Goal: Navigation & Orientation: Find specific page/section

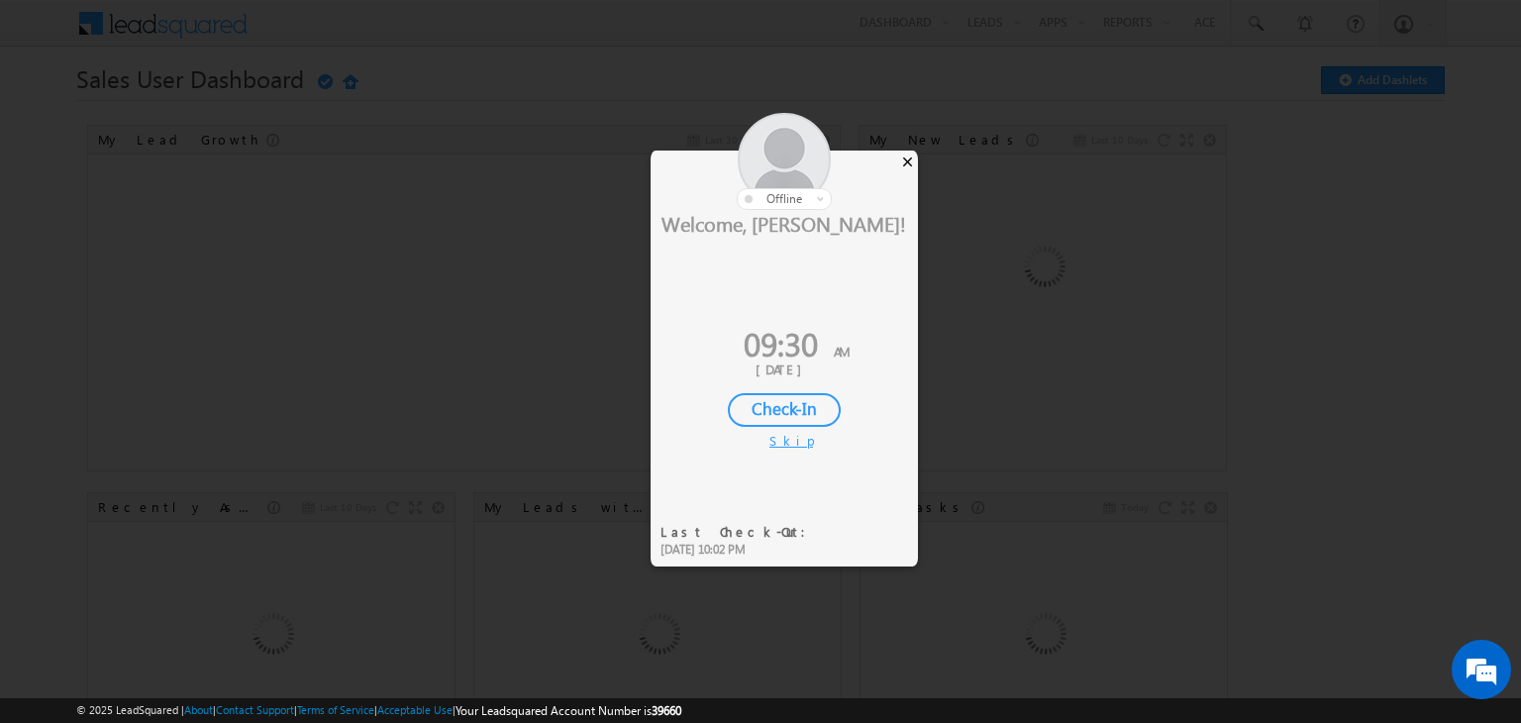
click at [912, 162] on div "×" at bounding box center [907, 161] width 21 height 22
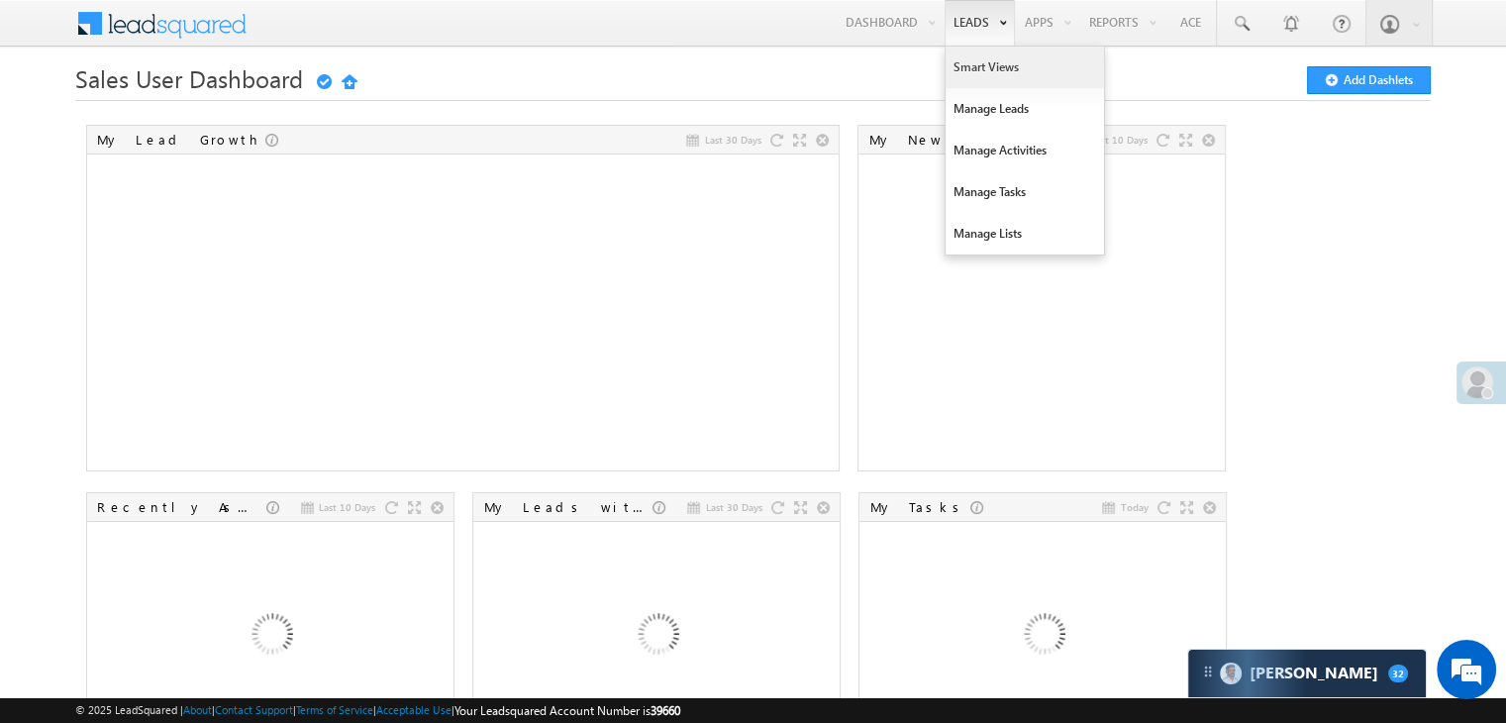
click at [965, 62] on link "Smart Views" at bounding box center [1024, 68] width 158 height 42
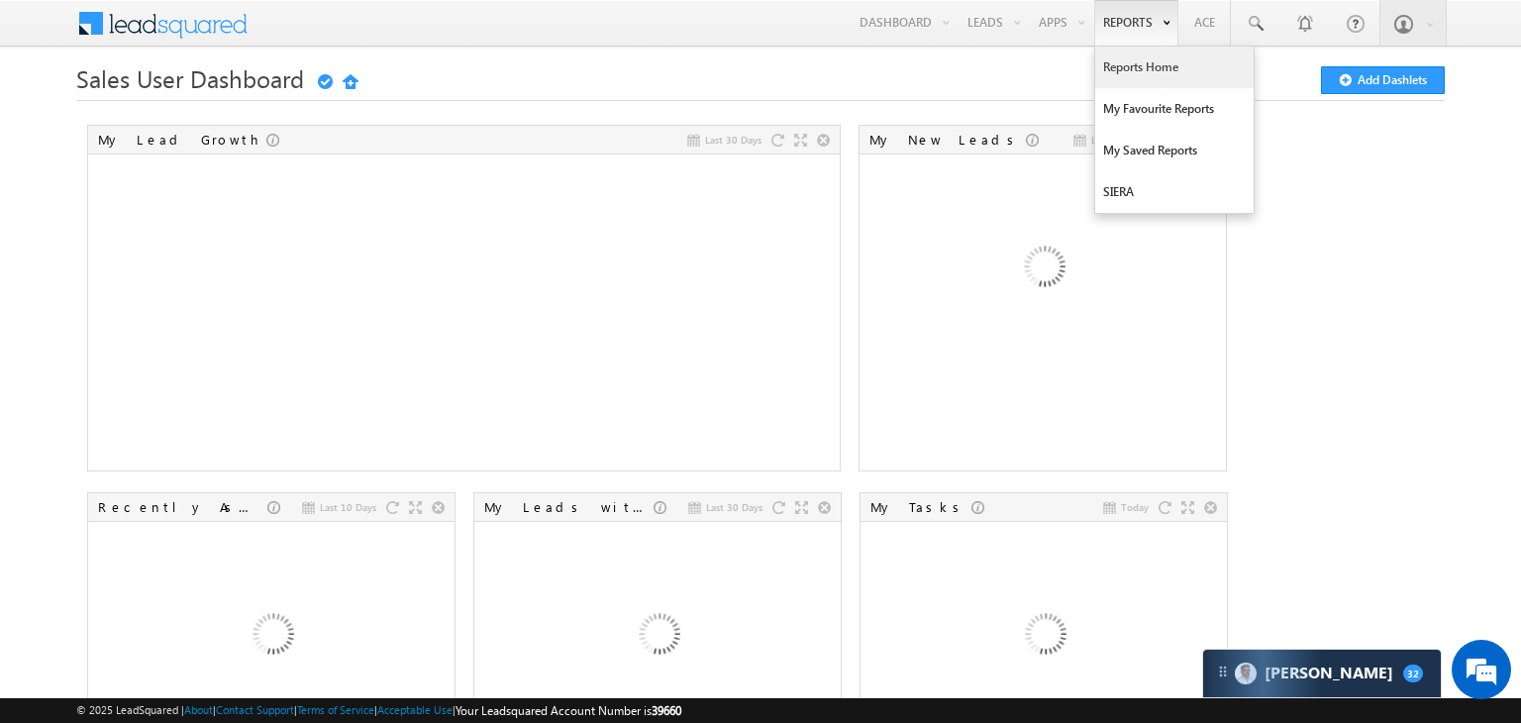
click at [1117, 63] on link "Reports Home" at bounding box center [1174, 68] width 158 height 42
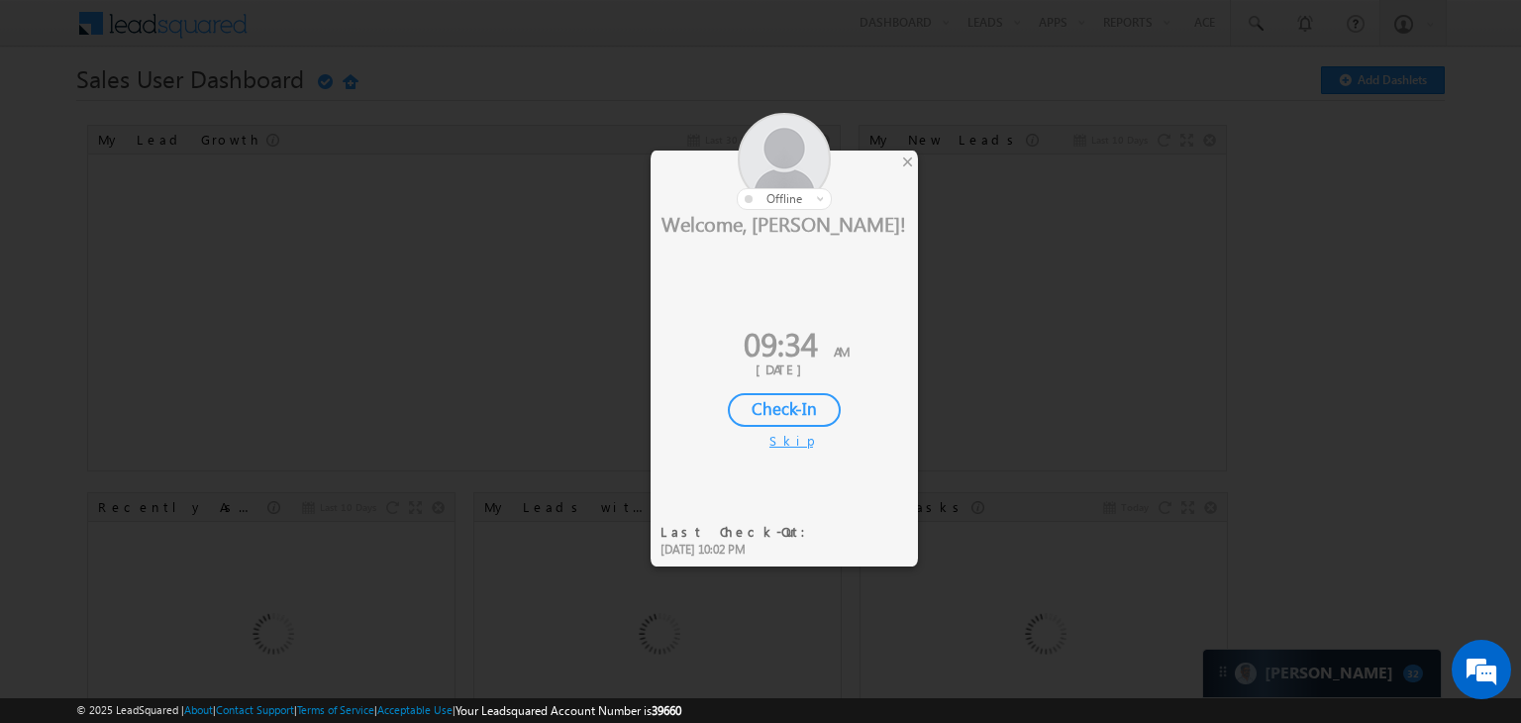
click at [809, 401] on div "Check-In" at bounding box center [784, 410] width 113 height 34
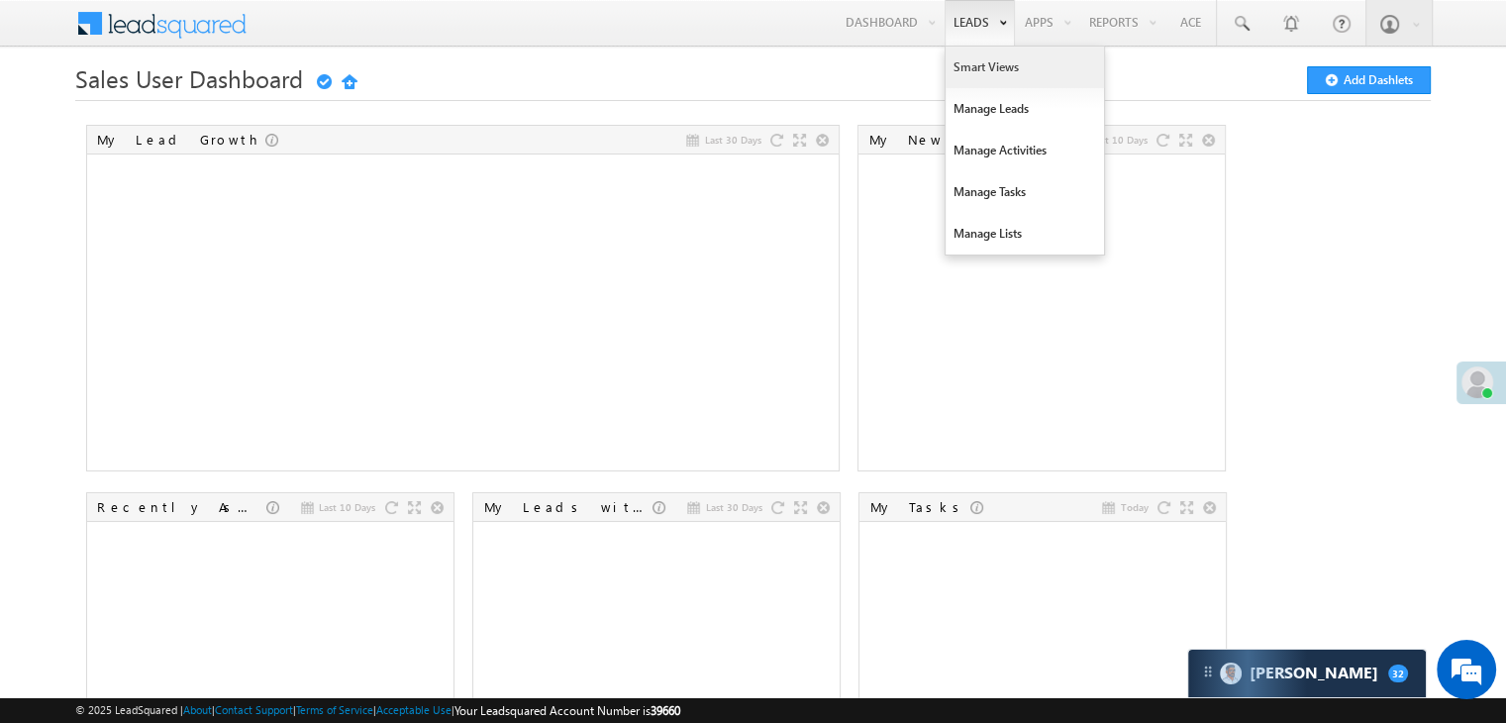
click at [962, 58] on link "Smart Views" at bounding box center [1024, 68] width 158 height 42
